Goal: Task Accomplishment & Management: Manage account settings

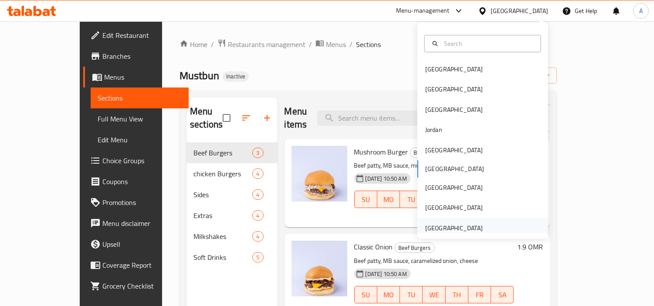
click at [441, 229] on div "[GEOGRAPHIC_DATA]" at bounding box center [454, 229] width 58 height 10
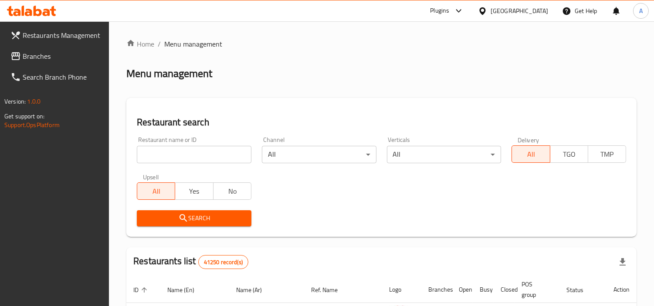
click at [418, 60] on div "Home / Menu management Menu management Restaurant search Restaurant name or ID …" at bounding box center [381, 300] width 510 height 523
click at [42, 51] on span "Branches" at bounding box center [63, 56] width 80 height 10
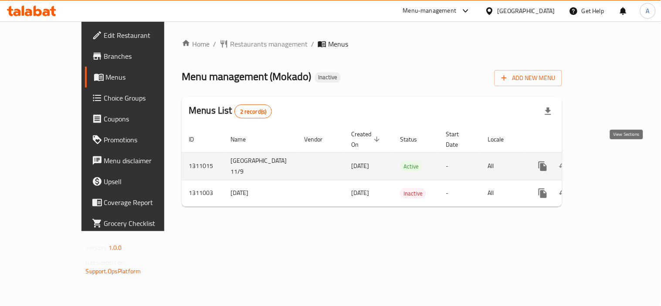
click at [611, 161] on icon "enhanced table" at bounding box center [606, 166] width 10 height 10
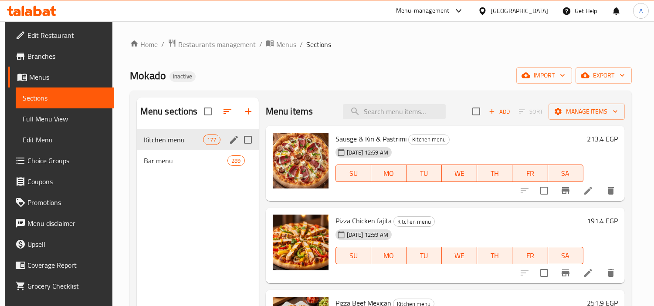
click at [154, 145] on div "Kitchen menu 177" at bounding box center [198, 139] width 122 height 21
click at [172, 147] on div "Kitchen menu 177" at bounding box center [198, 139] width 122 height 21
click at [170, 138] on span "Kitchen menu" at bounding box center [186, 140] width 84 height 10
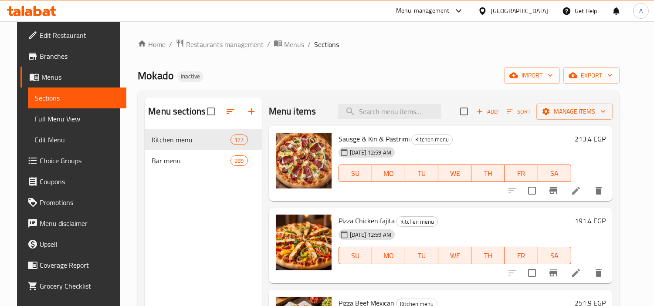
click at [37, 120] on span "Full Menu View" at bounding box center [77, 119] width 85 height 10
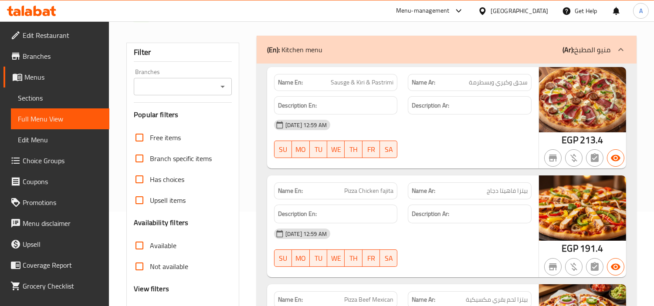
scroll to position [97, 0]
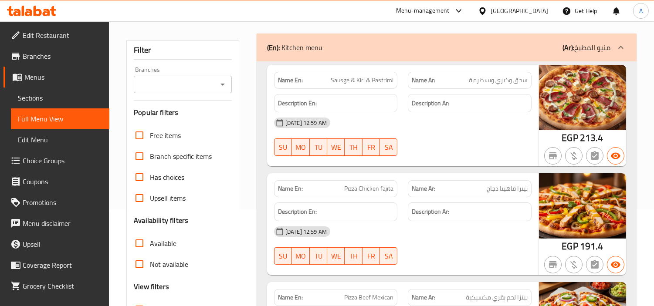
click at [463, 221] on div "[DATE] 12:59 AM" at bounding box center [403, 231] width 268 height 21
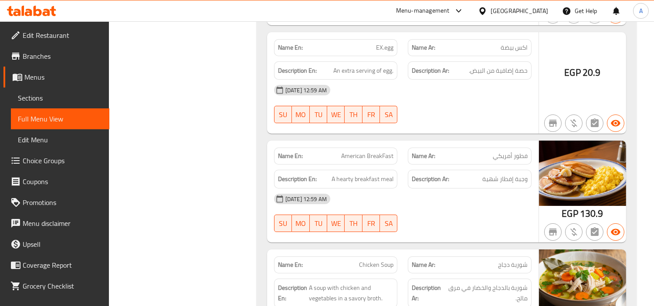
drag, startPoint x: 650, startPoint y: 167, endPoint x: 426, endPoint y: 166, distance: 223.6
click at [358, 261] on p "Name En: Chicken Soup" at bounding box center [336, 265] width 116 height 9
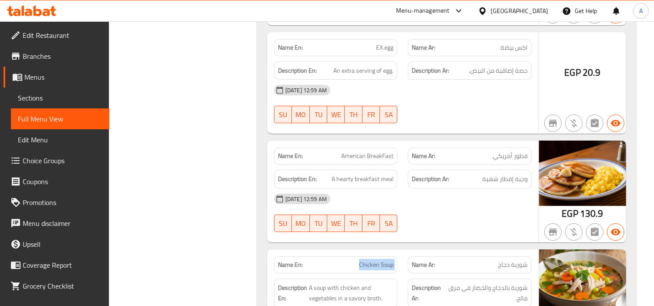
copy span "Chicken Soup"
click at [389, 261] on span "Chicken Soup" at bounding box center [376, 265] width 34 height 9
click at [366, 261] on span "Chicken Soup" at bounding box center [376, 265] width 34 height 9
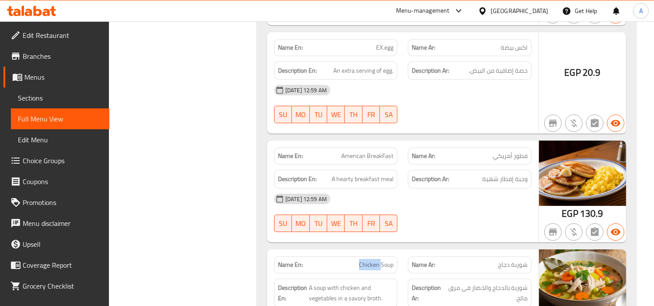
click at [366, 261] on span "Chicken Soup" at bounding box center [376, 265] width 34 height 9
click at [321, 283] on span "A soup with chicken and vegetables in a savory broth." at bounding box center [351, 293] width 85 height 21
click at [339, 283] on span "A soup with chicken and vegetables in a savory broth." at bounding box center [351, 293] width 85 height 21
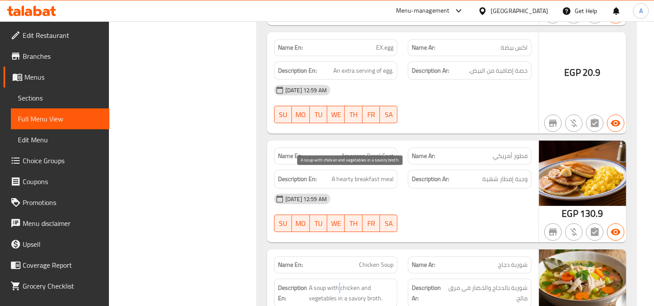
click at [339, 283] on span "A soup with chicken and vegetables in a savory broth." at bounding box center [351, 293] width 85 height 21
click at [350, 283] on span "A soup with chicken and vegetables in a savory broth." at bounding box center [351, 293] width 85 height 21
click at [365, 283] on span "A soup with chicken and vegetables in a savory broth." at bounding box center [351, 293] width 85 height 21
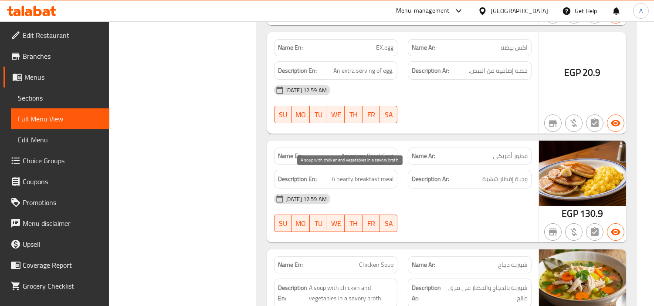
click at [317, 283] on span "A soup with chicken and vegetables in a savory broth." at bounding box center [351, 293] width 85 height 21
click at [340, 283] on span "A soup with chicken and vegetables in a savory broth." at bounding box center [351, 293] width 85 height 21
drag, startPoint x: 340, startPoint y: 189, endPoint x: 356, endPoint y: 189, distance: 15.7
click at [341, 283] on span "A soup with chicken and vegetables in a savory broth." at bounding box center [351, 293] width 85 height 21
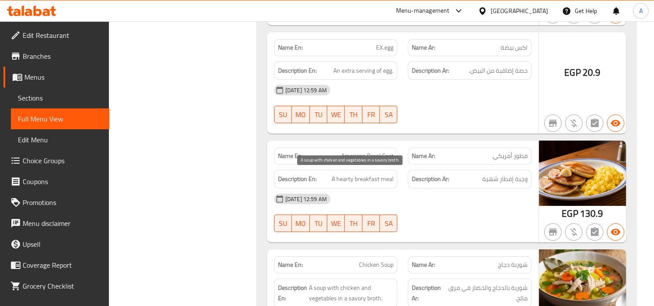
click at [374, 283] on span "A soup with chicken and vegetables in a savory broth." at bounding box center [351, 293] width 85 height 21
click at [358, 283] on span "A soup with chicken and vegetables in a savory broth." at bounding box center [351, 293] width 85 height 21
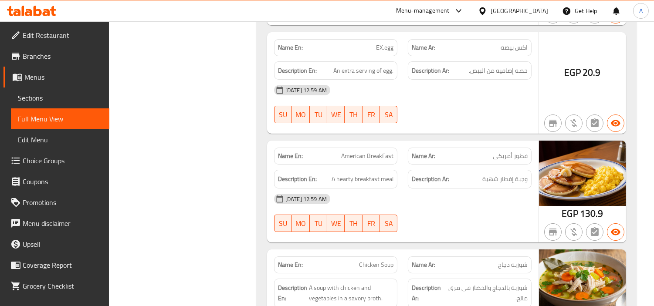
click at [386, 261] on span "Chicken Soup" at bounding box center [376, 265] width 34 height 9
click at [365, 261] on span "Chicken Soup" at bounding box center [376, 265] width 34 height 9
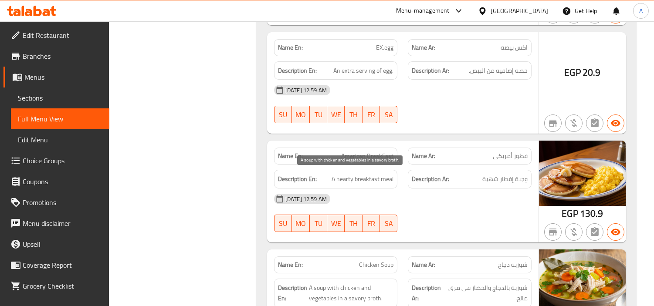
click at [320, 283] on span "A soup with chicken and vegetables in a savory broth." at bounding box center [351, 293] width 85 height 21
click at [336, 283] on span "A soup with chicken and vegetables in a savory broth." at bounding box center [351, 293] width 85 height 21
click at [346, 283] on span "A soup with chicken and vegetables in a savory broth." at bounding box center [351, 293] width 85 height 21
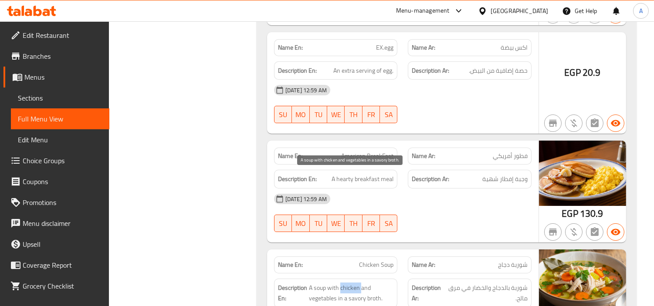
click at [346, 283] on span "A soup with chicken and vegetables in a savory broth." at bounding box center [351, 293] width 85 height 21
click at [367, 283] on span "A soup with chicken and vegetables in a savory broth." at bounding box center [351, 293] width 85 height 21
click at [324, 283] on span "A soup with chicken and vegetables in a savory broth." at bounding box center [351, 293] width 85 height 21
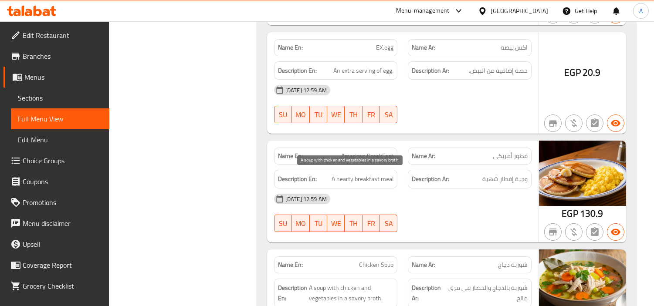
click at [340, 283] on span "A soup with chicken and vegetables in a savory broth." at bounding box center [351, 293] width 85 height 21
click at [374, 283] on span "A soup with chicken and vegetables in a savory broth." at bounding box center [351, 293] width 85 height 21
click at [360, 283] on span "A soup with chicken and vegetables in a savory broth." at bounding box center [351, 293] width 85 height 21
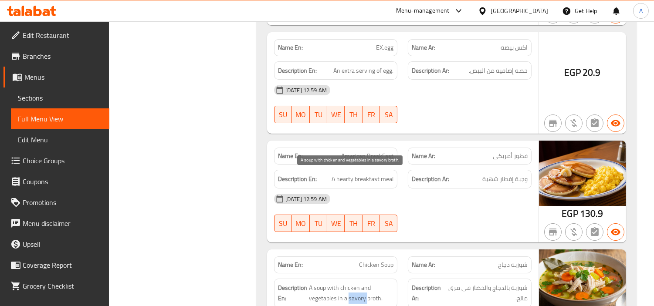
click at [360, 283] on span "A soup with chicken and vegetables in a savory broth." at bounding box center [351, 293] width 85 height 21
click at [384, 261] on span "Chicken Soup" at bounding box center [376, 265] width 34 height 9
copy span "Soup"
click at [373, 283] on span "A soup with chicken and vegetables in a savory broth." at bounding box center [351, 293] width 85 height 21
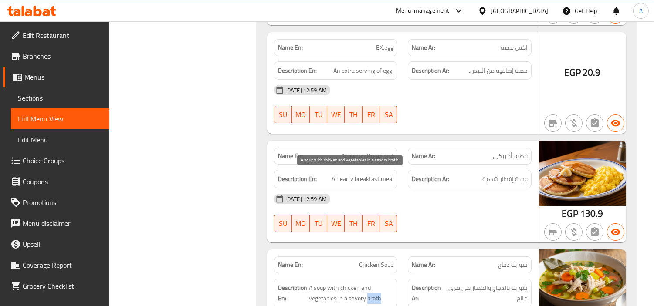
click at [373, 283] on span "A soup with chicken and vegetables in a savory broth." at bounding box center [351, 293] width 85 height 21
copy span "broth"
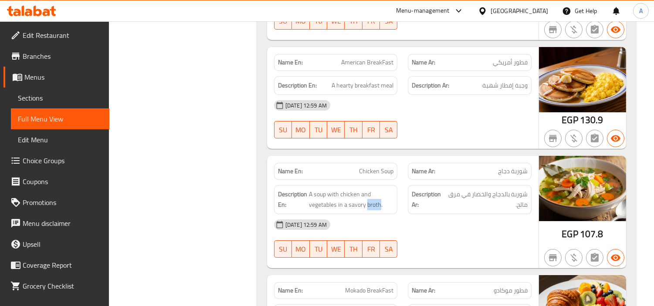
scroll to position [11794, 0]
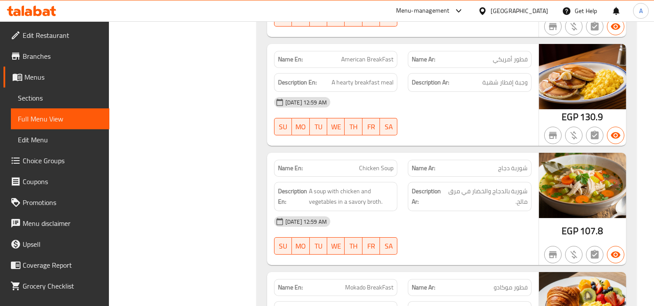
click at [385, 164] on span "Chicken Soup" at bounding box center [376, 168] width 34 height 9
click at [364, 164] on span "Chicken Soup" at bounding box center [376, 168] width 34 height 9
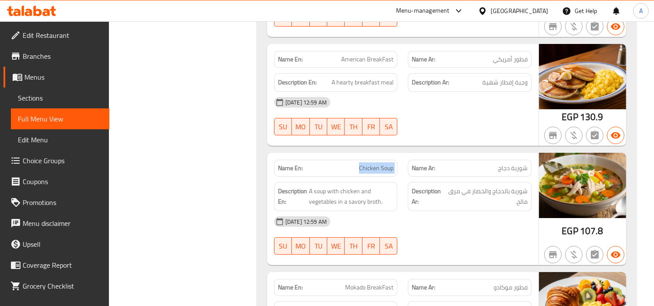
click at [445, 211] on div "[DATE] 12:59 AM" at bounding box center [403, 221] width 268 height 21
click at [383, 164] on span "Chicken Soup" at bounding box center [376, 168] width 34 height 9
click at [369, 164] on span "Chicken Soup" at bounding box center [376, 168] width 34 height 9
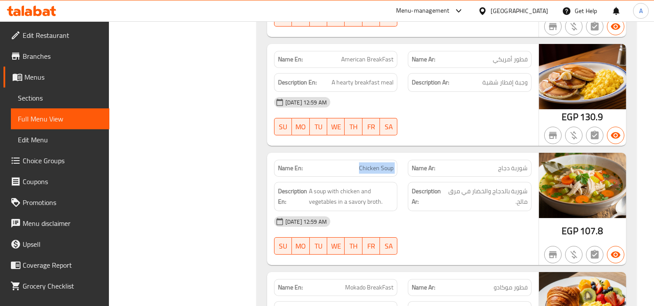
click at [369, 164] on span "Chicken Soup" at bounding box center [376, 168] width 34 height 9
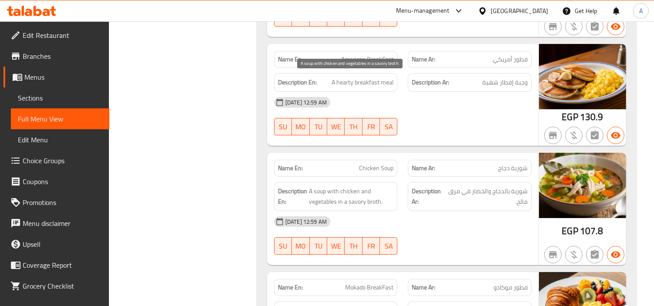
click at [315, 186] on span "A soup with chicken and vegetables in a savory broth." at bounding box center [351, 196] width 85 height 21
click at [333, 186] on span "A soup with chicken and vegetables in a savory broth." at bounding box center [351, 196] width 85 height 21
click at [353, 186] on span "A soup with chicken and vegetables in a savory broth." at bounding box center [351, 196] width 85 height 21
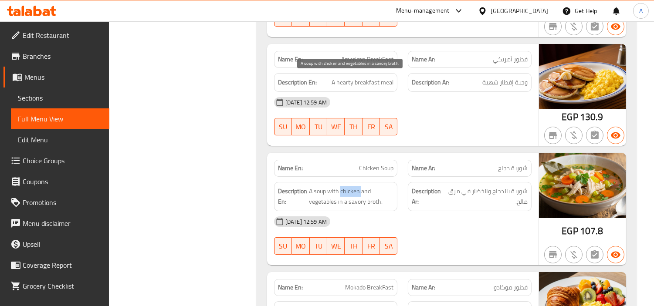
click at [353, 186] on span "A soup with chicken and vegetables in a savory broth." at bounding box center [351, 196] width 85 height 21
click at [365, 186] on span "A soup with chicken and vegetables in a savory broth." at bounding box center [351, 196] width 85 height 21
click at [317, 186] on span "A soup with chicken and vegetables in a savory broth." at bounding box center [351, 196] width 85 height 21
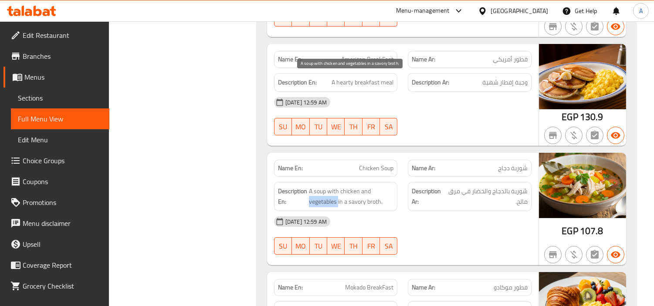
click at [337, 186] on span "A soup with chicken and vegetables in a savory broth." at bounding box center [351, 196] width 85 height 21
click at [371, 186] on span "A soup with chicken and vegetables in a savory broth." at bounding box center [351, 196] width 85 height 21
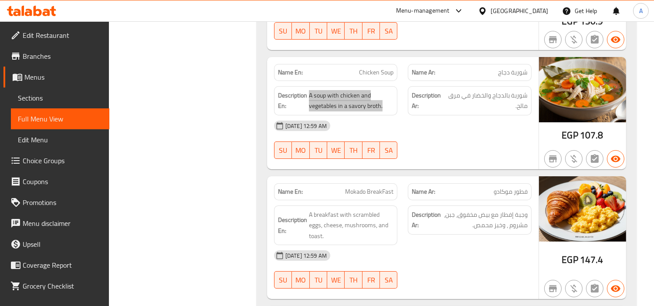
scroll to position [11891, 0]
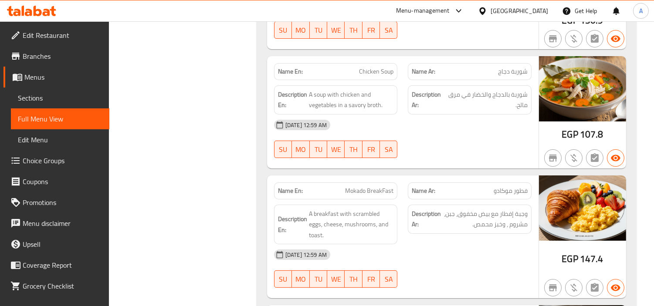
click at [454, 245] on div "[DATE] 12:59 AM" at bounding box center [403, 255] width 268 height 21
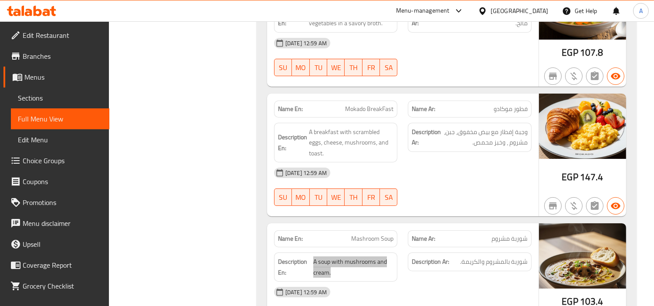
scroll to position [11988, 0]
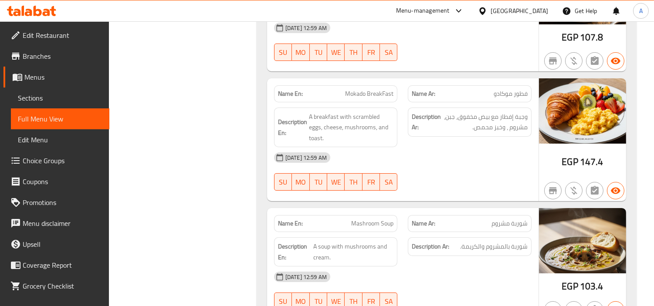
click at [486, 267] on div "[DATE] 12:59 AM SU MO TU WE TH FR SA" at bounding box center [403, 291] width 268 height 49
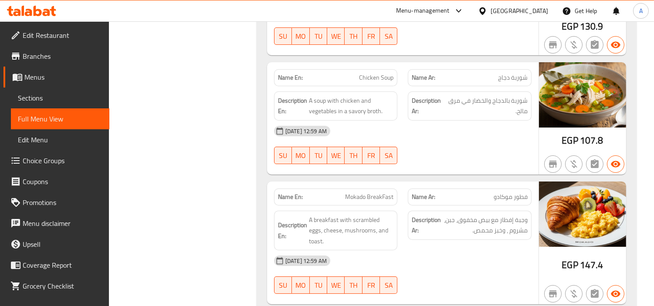
scroll to position [11799, 0]
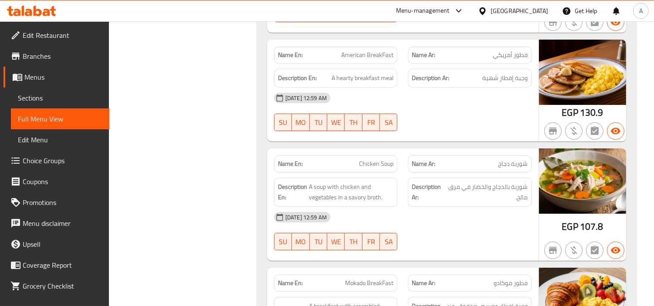
click at [474, 207] on div "[DATE] 12:59 AM" at bounding box center [403, 217] width 268 height 21
click at [28, 100] on span "Sections" at bounding box center [60, 98] width 85 height 10
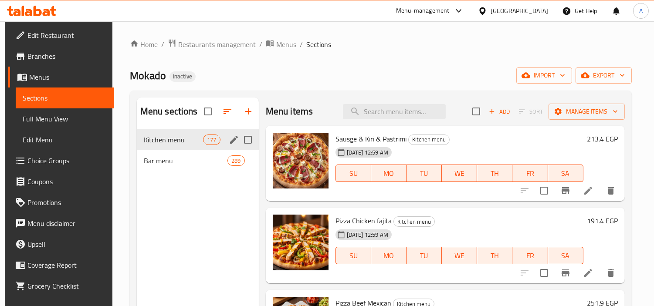
click at [153, 136] on span "Kitchen menu" at bounding box center [174, 140] width 60 height 10
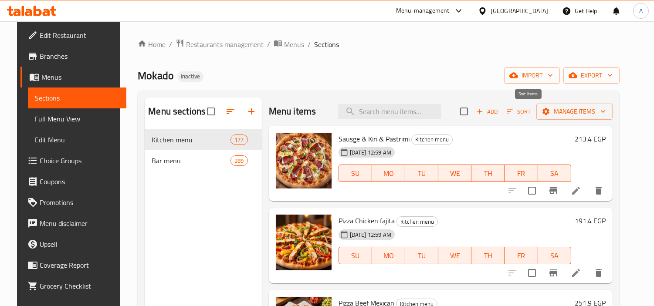
click at [531, 111] on span "Sort" at bounding box center [519, 112] width 24 height 10
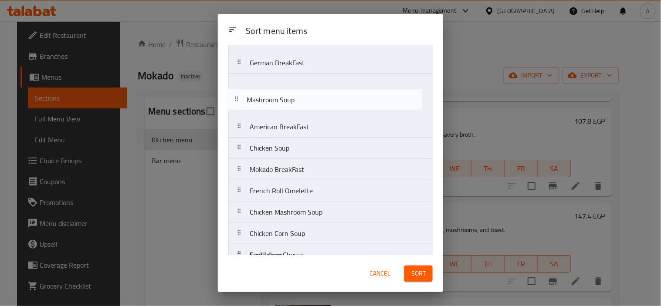
scroll to position [2055, 0]
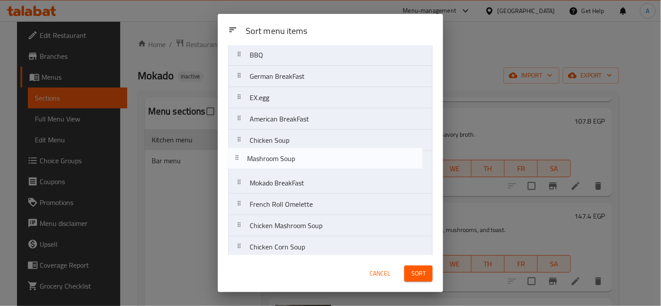
drag, startPoint x: 245, startPoint y: 112, endPoint x: 239, endPoint y: 160, distance: 49.2
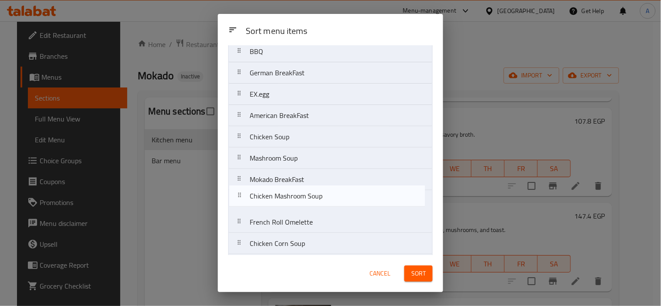
scroll to position [2060, 0]
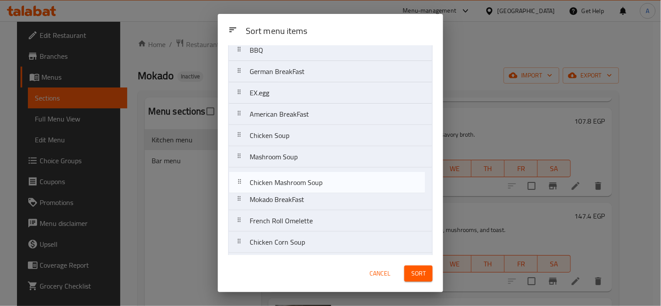
drag, startPoint x: 245, startPoint y: 231, endPoint x: 245, endPoint y: 181, distance: 50.6
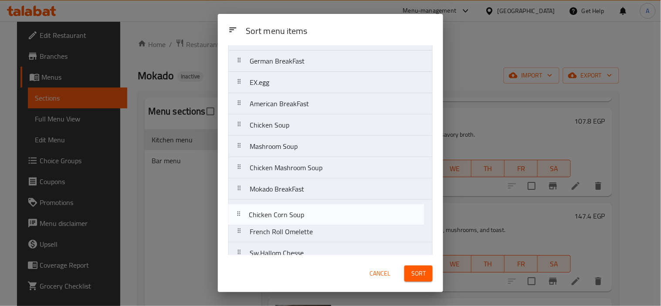
scroll to position [2074, 0]
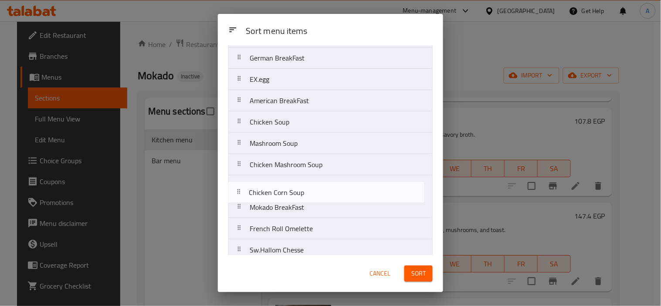
drag, startPoint x: 241, startPoint y: 248, endPoint x: 240, endPoint y: 187, distance: 61.0
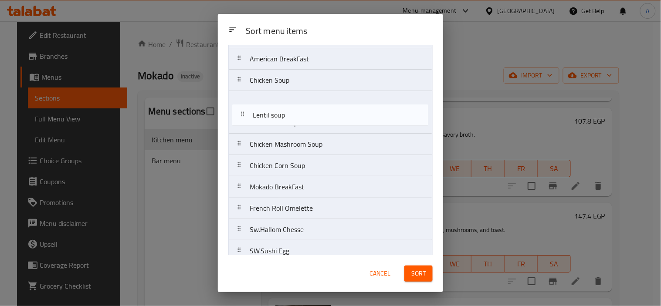
scroll to position [2115, 0]
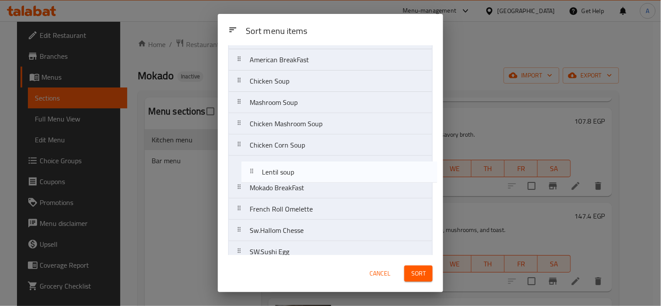
drag, startPoint x: 241, startPoint y: 152, endPoint x: 255, endPoint y: 167, distance: 20.7
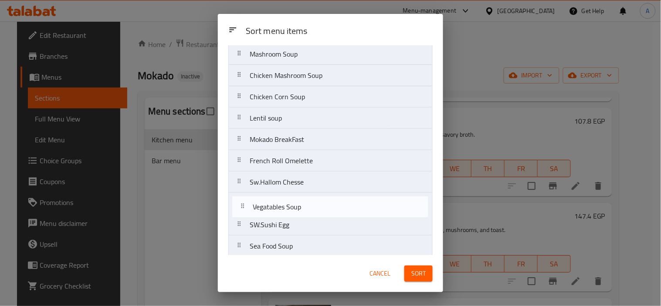
scroll to position [2166, 0]
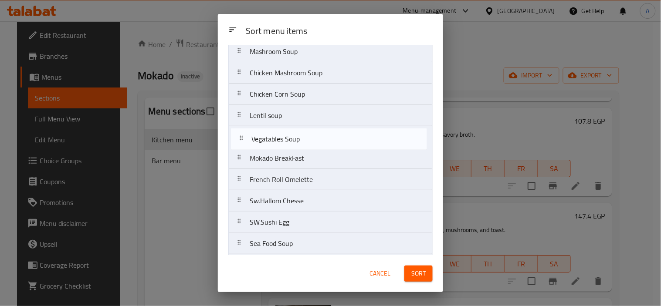
drag, startPoint x: 242, startPoint y: 232, endPoint x: 244, endPoint y: 136, distance: 95.9
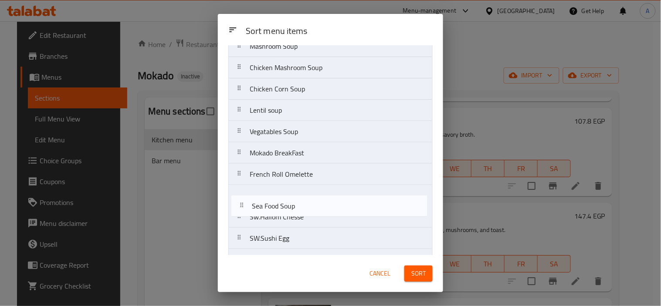
scroll to position [2171, 0]
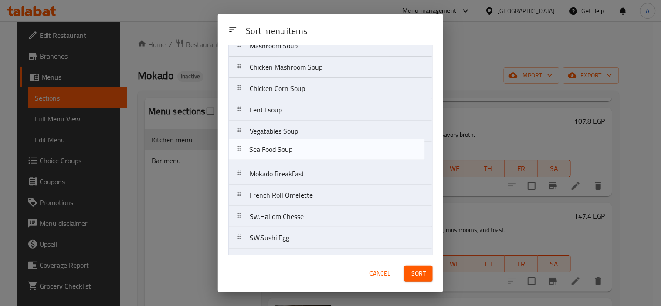
drag, startPoint x: 240, startPoint y: 251, endPoint x: 241, endPoint y: 149, distance: 102.0
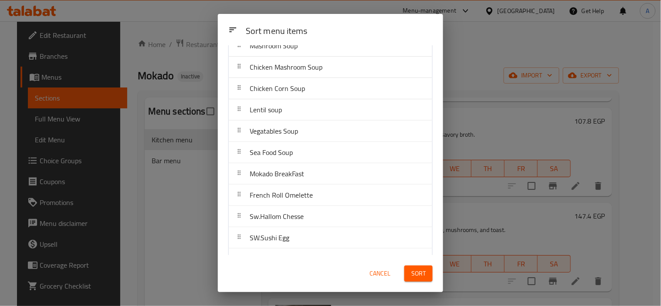
scroll to position [2305, 0]
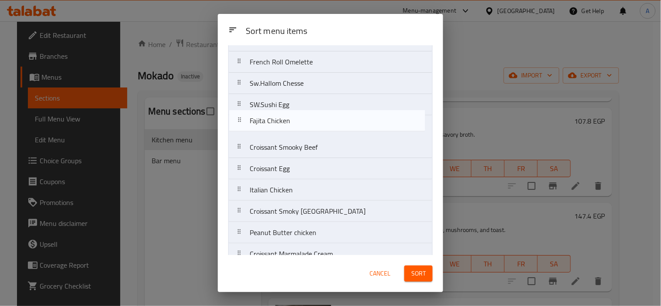
drag, startPoint x: 238, startPoint y: 153, endPoint x: 237, endPoint y: 117, distance: 35.7
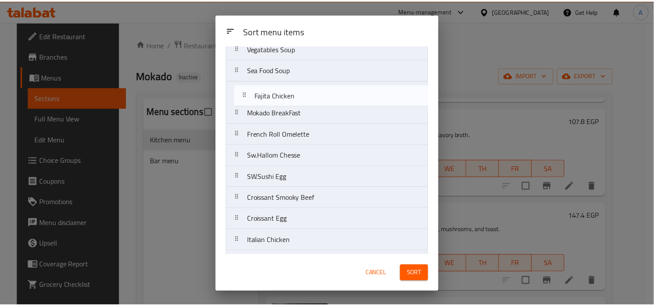
scroll to position [2250, 0]
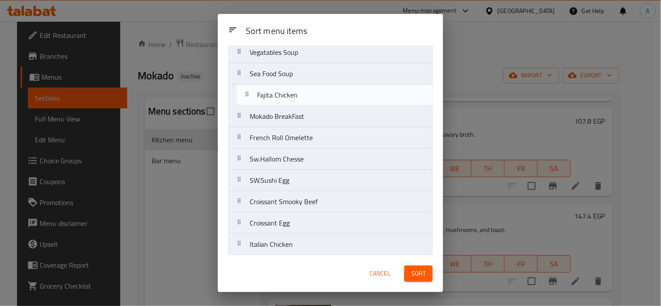
drag, startPoint x: 241, startPoint y: 129, endPoint x: 249, endPoint y: 89, distance: 40.1
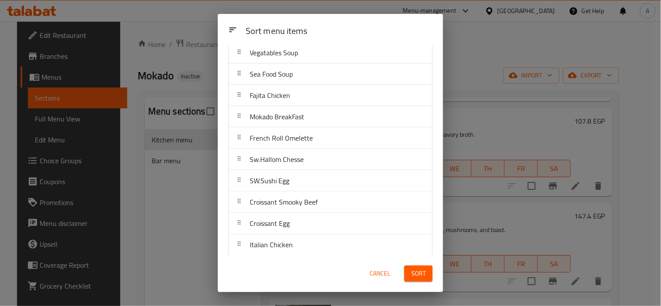
click at [382, 272] on span "Cancel" at bounding box center [380, 274] width 21 height 11
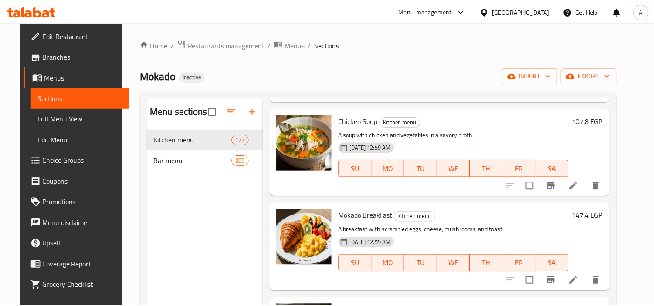
scroll to position [0, 0]
